Goal: Download file/media

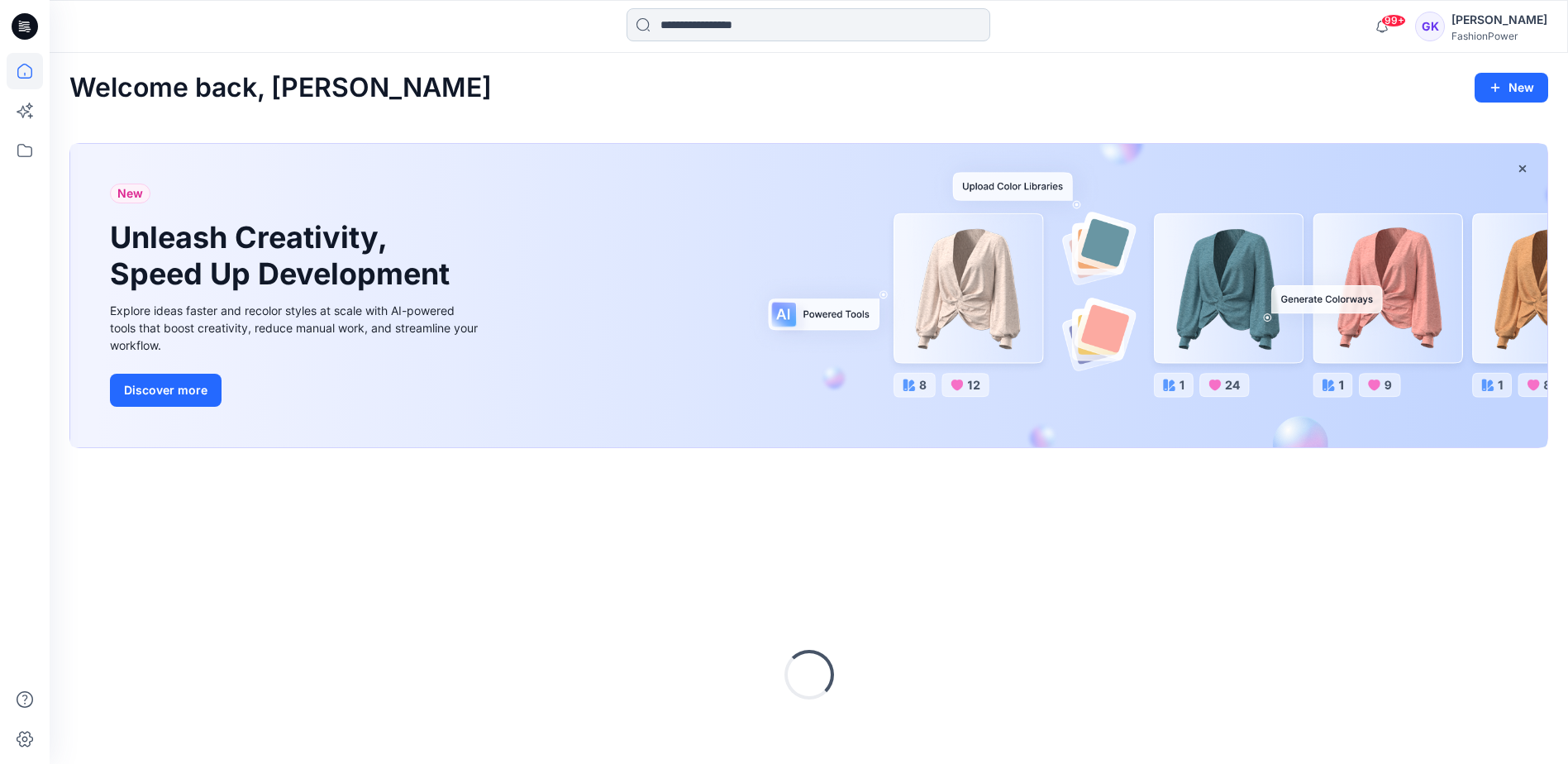
click at [773, 18] on input at bounding box center [808, 25] width 364 height 33
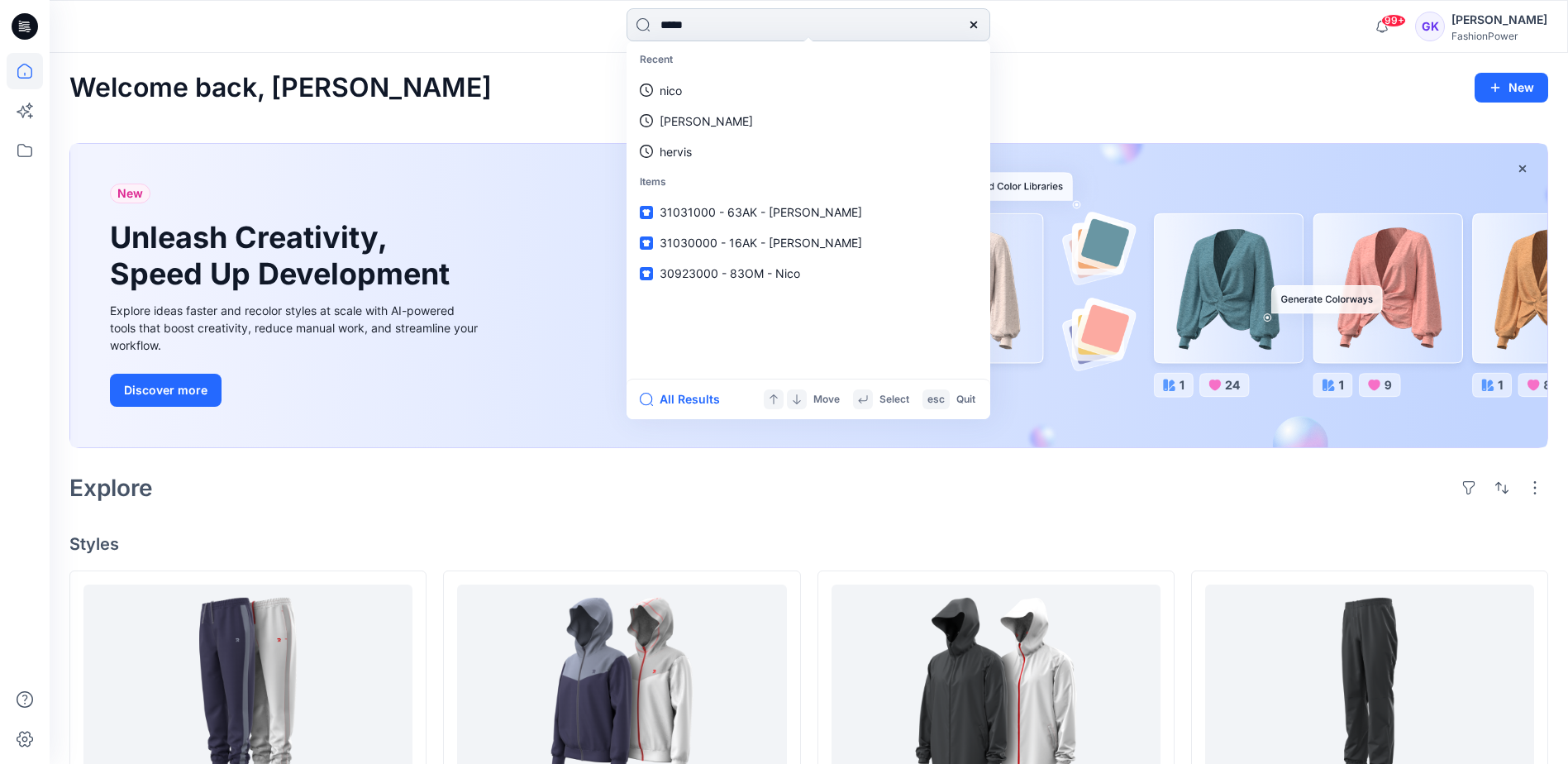
type input "******"
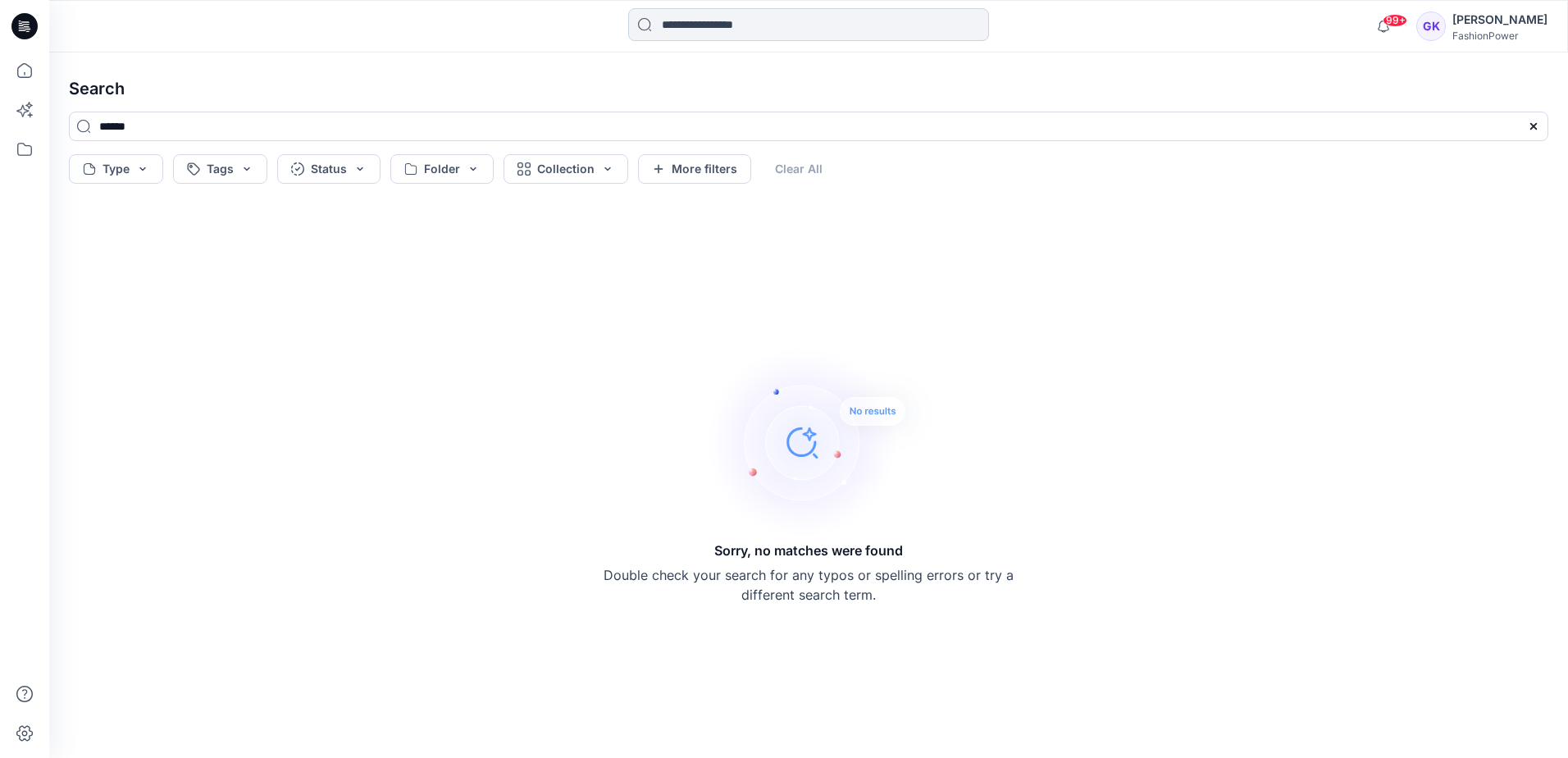
click at [679, 28] on input at bounding box center [808, 25] width 361 height 33
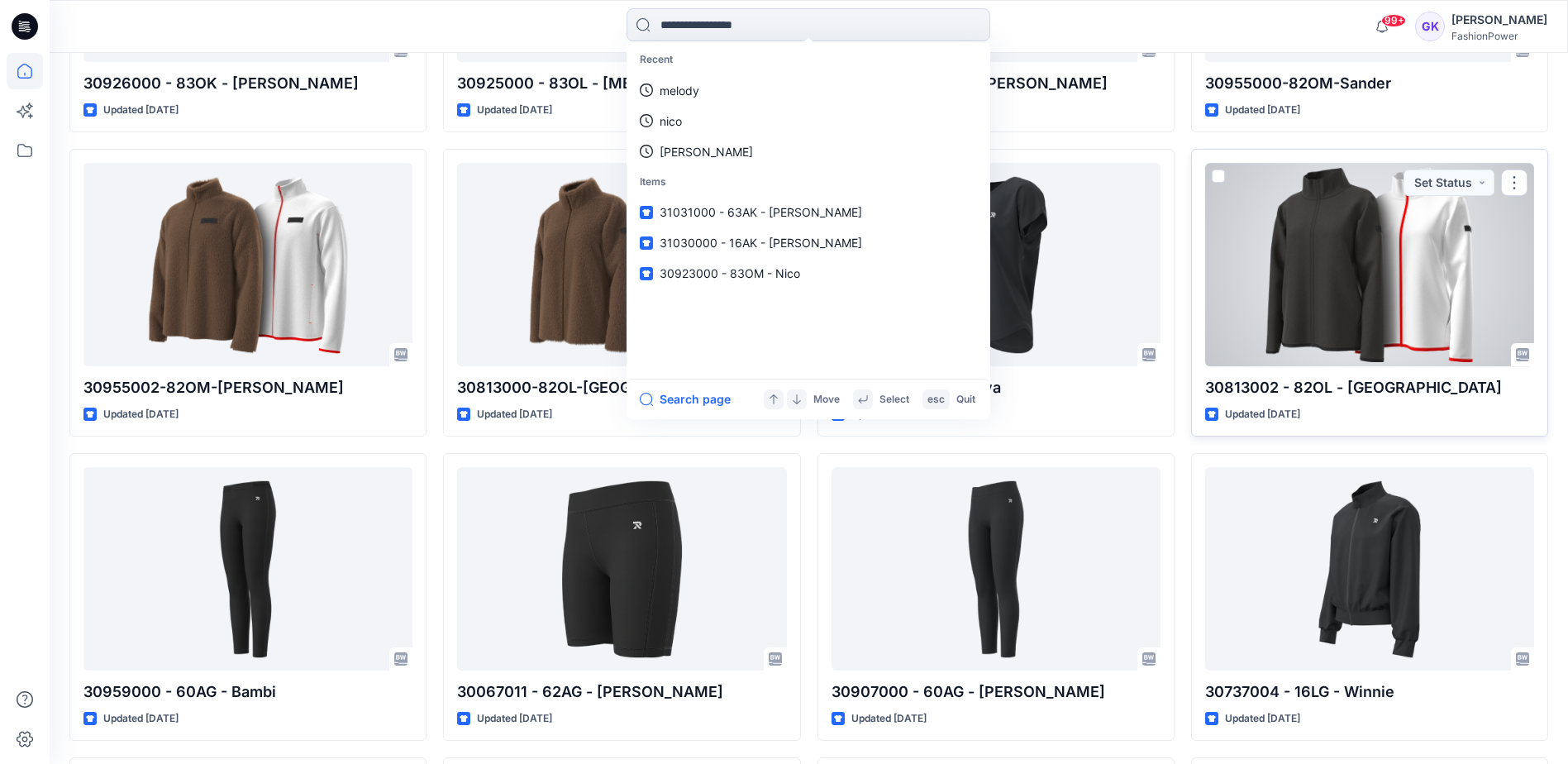
scroll to position [2938, 0]
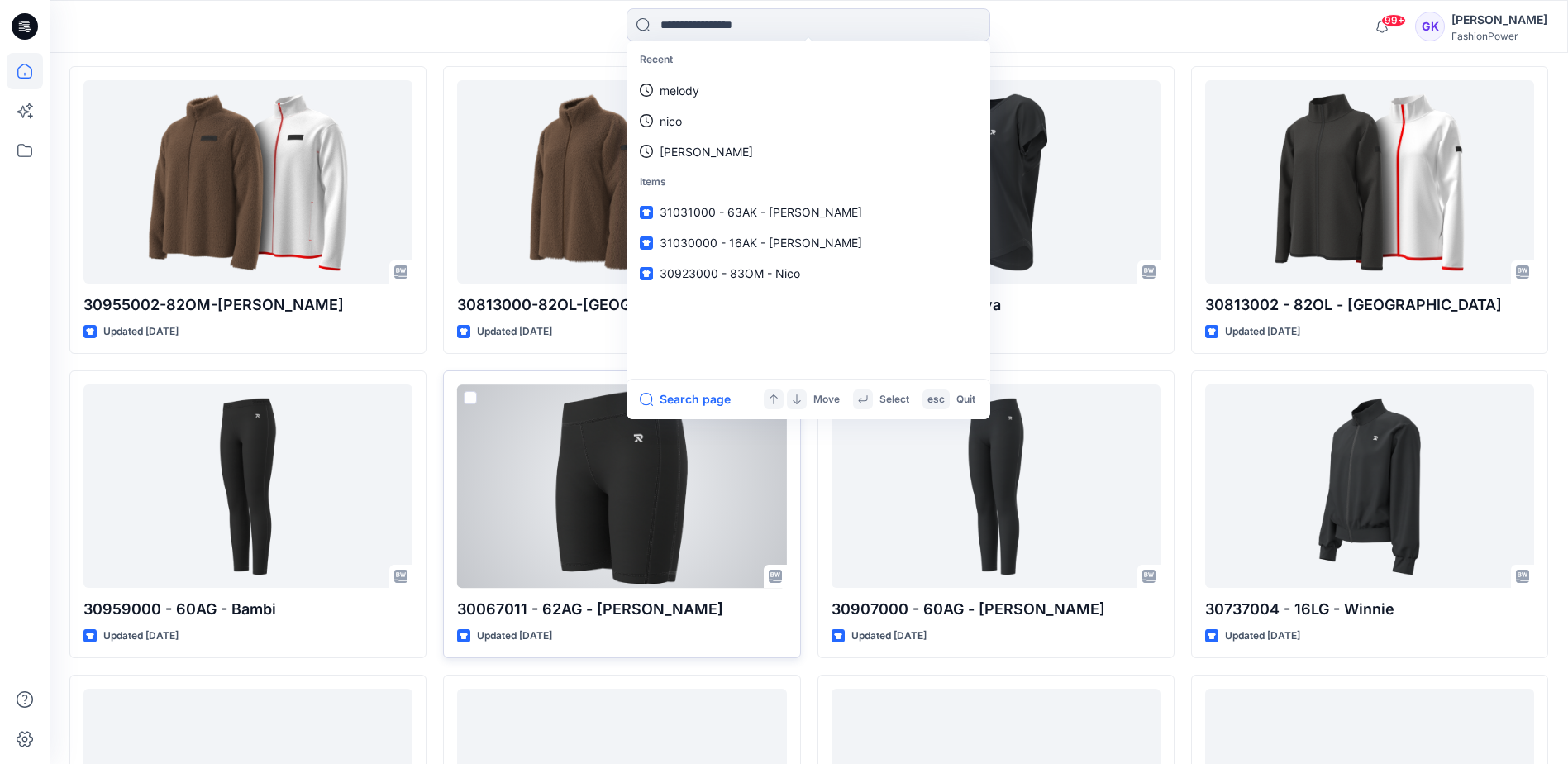
click at [607, 507] on div at bounding box center [621, 486] width 329 height 202
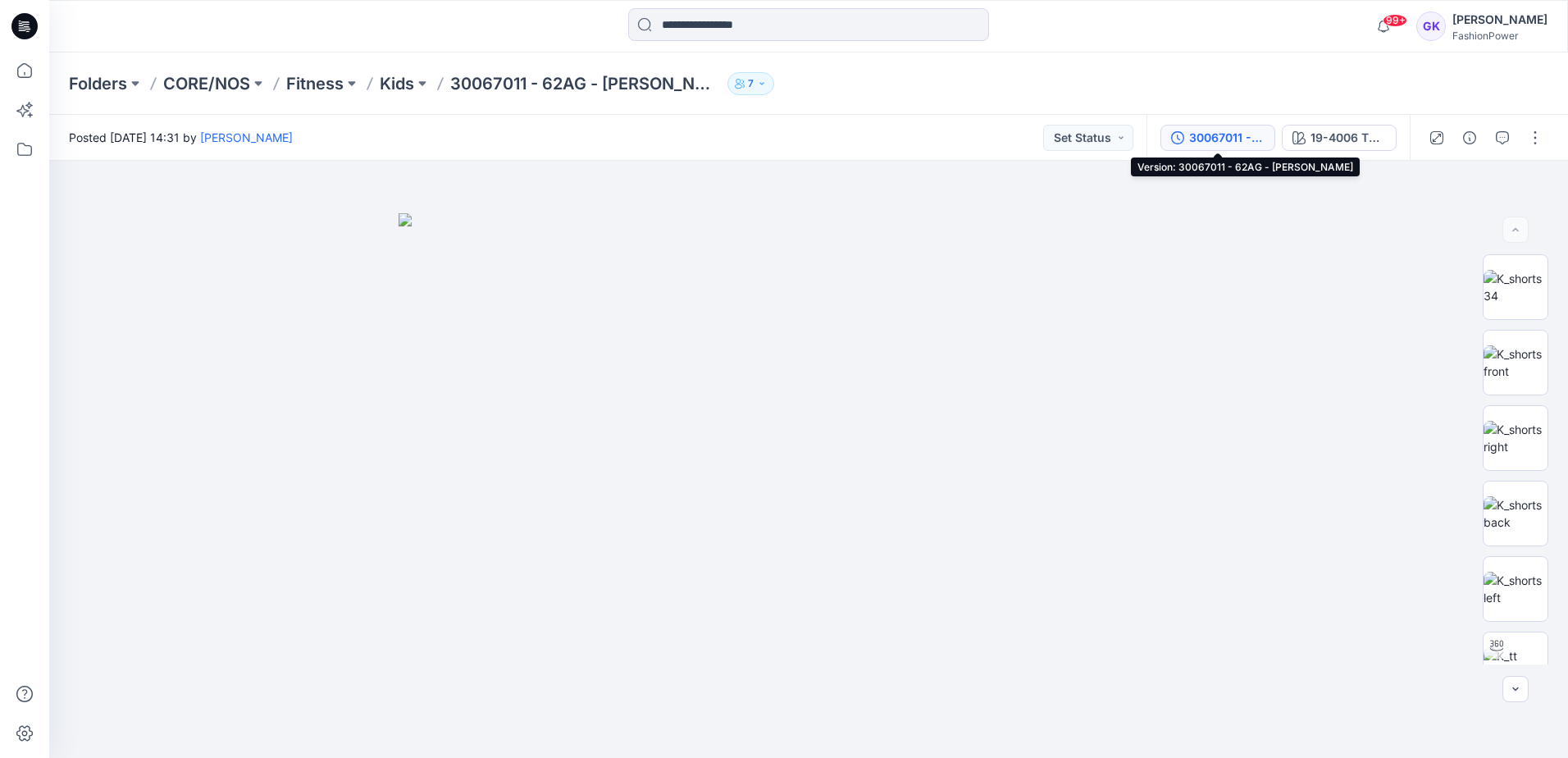
click at [1197, 136] on div "30067011 - 62AG - Bailey" at bounding box center [1226, 138] width 75 height 18
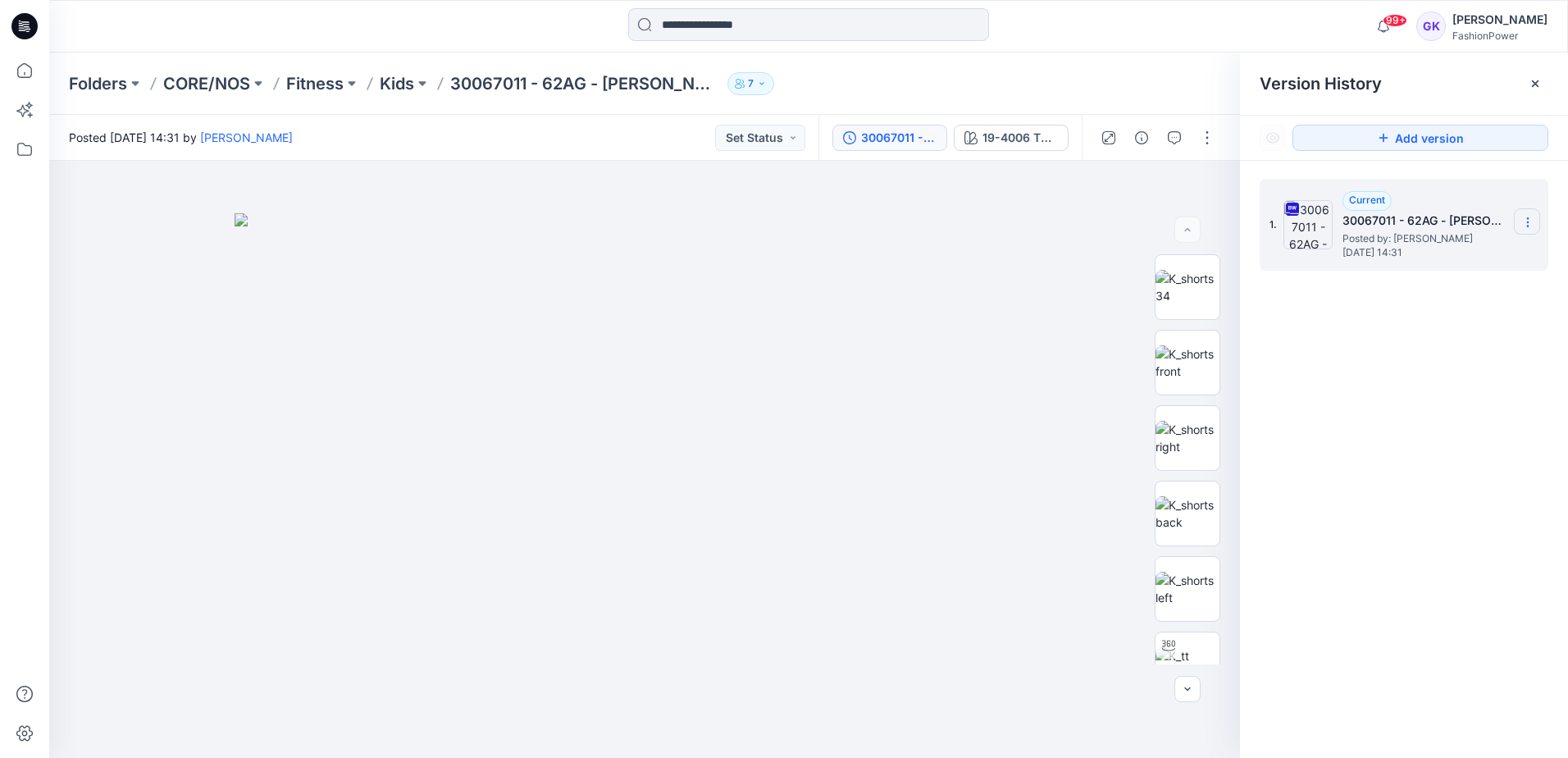
click at [1530, 221] on icon at bounding box center [1527, 222] width 13 height 13
click at [1454, 258] on span "Download Source BW File" at bounding box center [1444, 254] width 137 height 20
click at [33, 75] on icon at bounding box center [25, 71] width 36 height 36
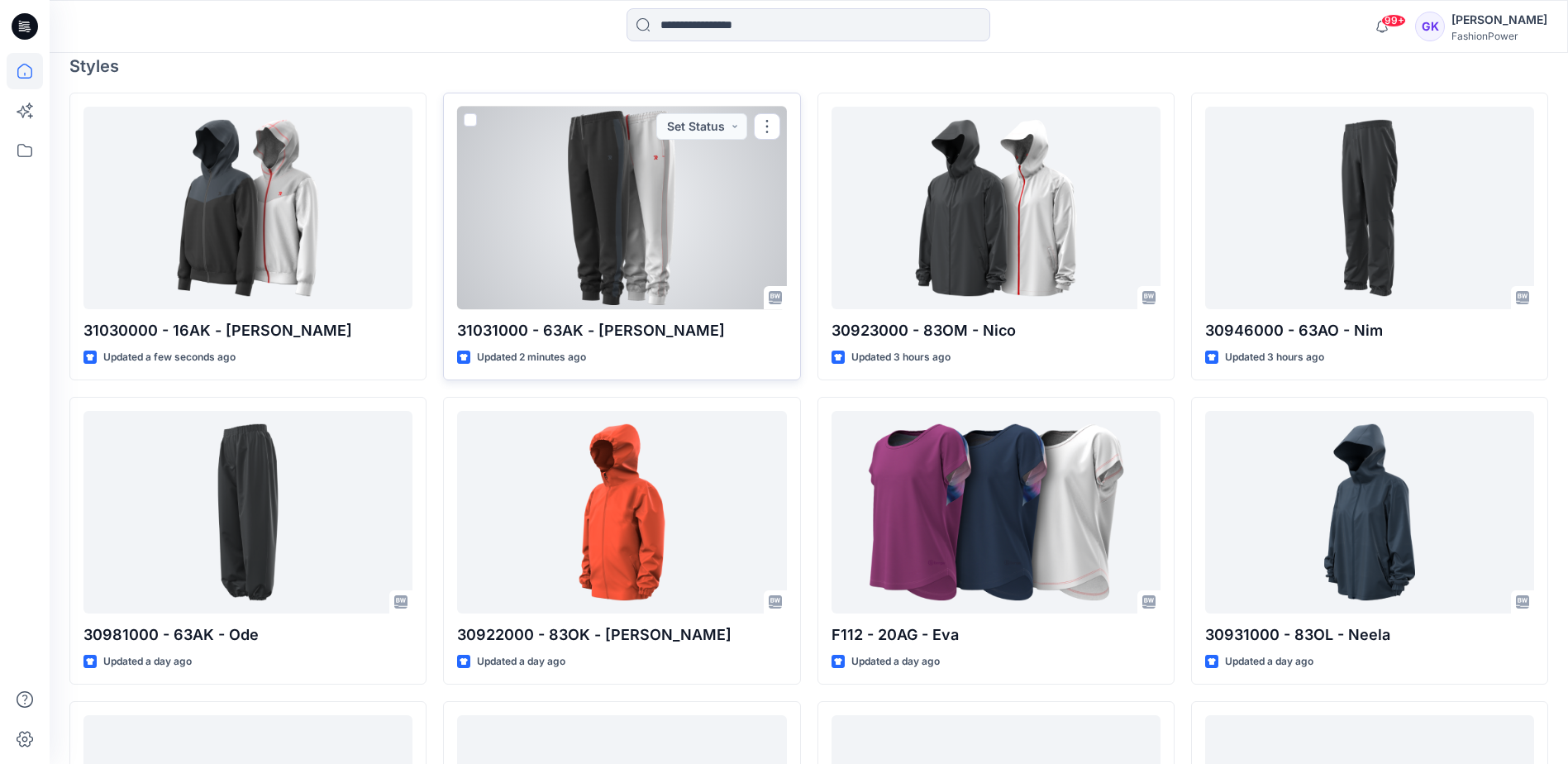
scroll to position [497, 0]
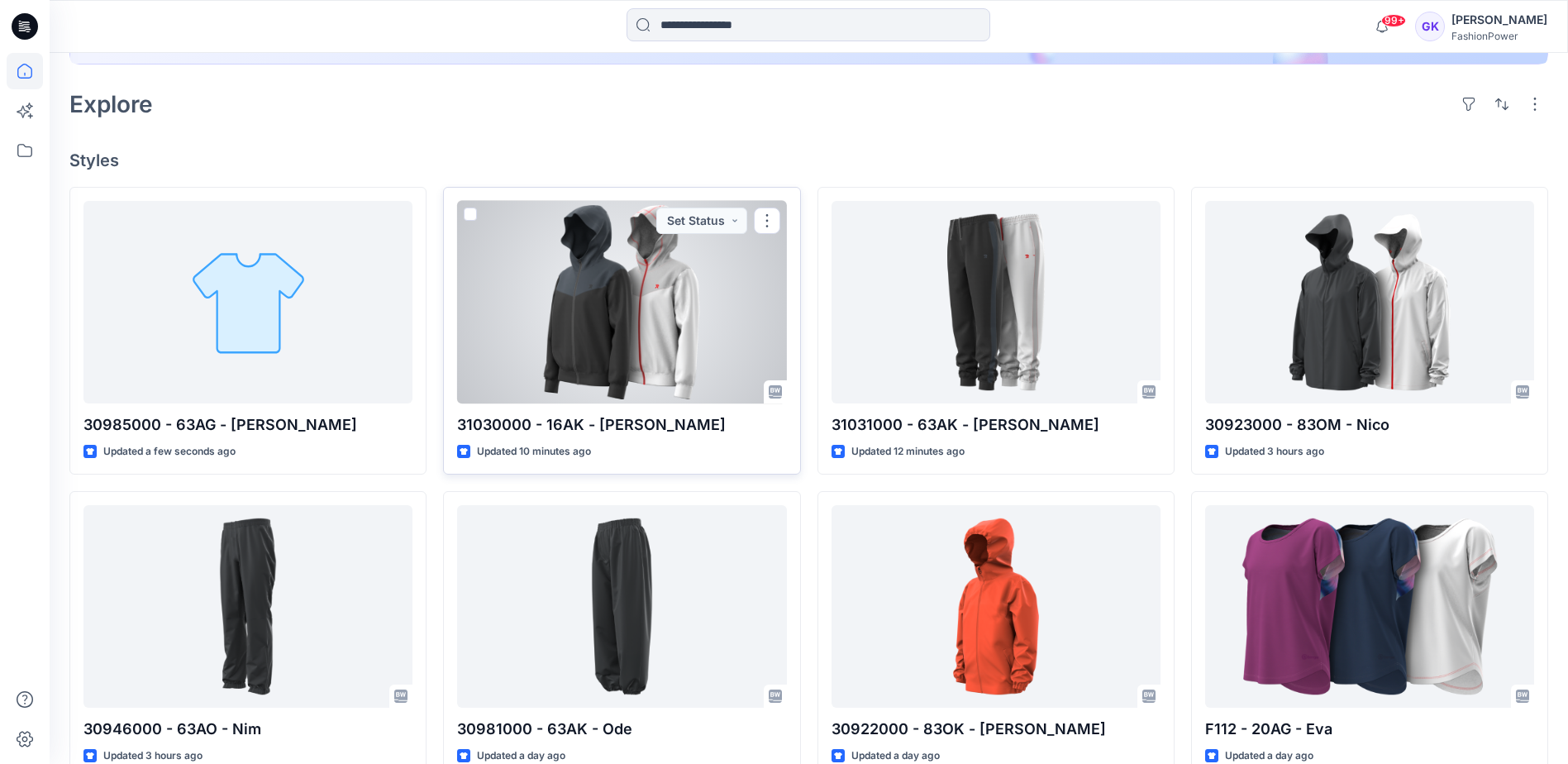
scroll to position [413, 0]
